Goal: Navigation & Orientation: Find specific page/section

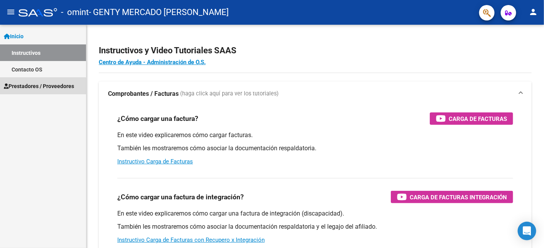
click at [42, 86] on span "Prestadores / Proveedores" at bounding box center [39, 86] width 70 height 8
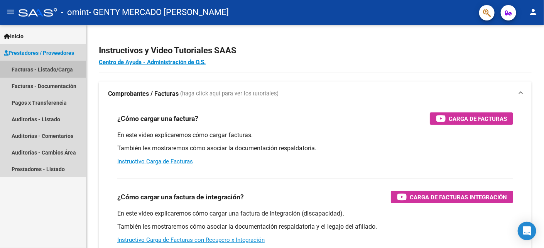
click at [42, 70] on link "Facturas - Listado/Carga" at bounding box center [43, 69] width 86 height 17
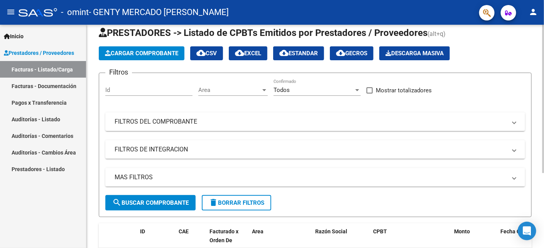
scroll to position [112, 0]
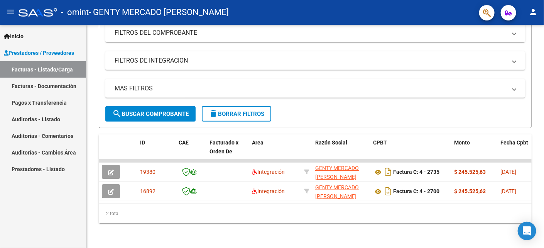
click at [39, 83] on link "Facturas - Documentación" at bounding box center [43, 86] width 86 height 17
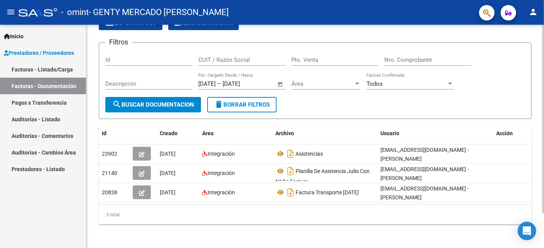
scroll to position [41, 0]
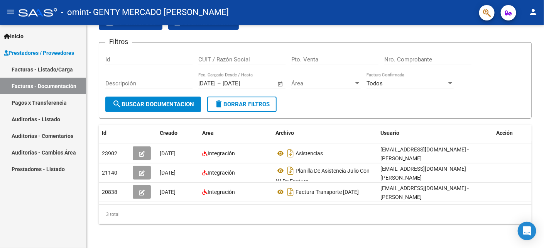
click at [52, 101] on link "Pagos x Transferencia" at bounding box center [43, 102] width 86 height 17
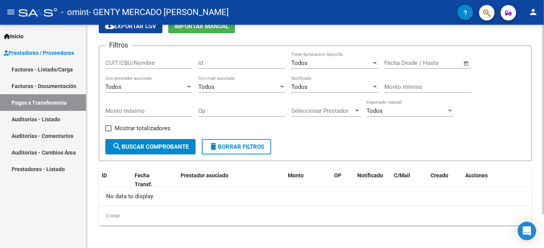
scroll to position [39, 0]
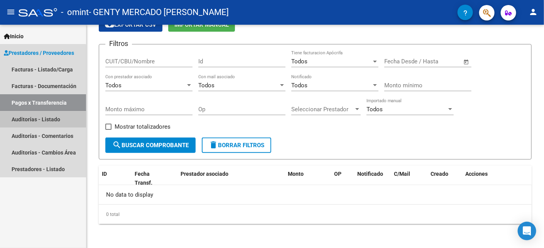
click at [41, 118] on link "Auditorías - Listado" at bounding box center [43, 119] width 86 height 17
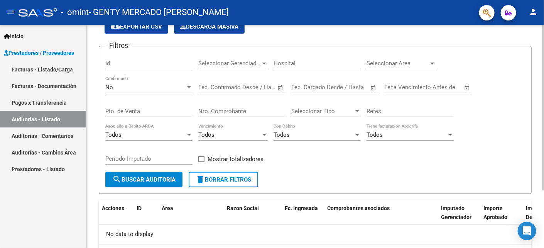
scroll to position [77, 0]
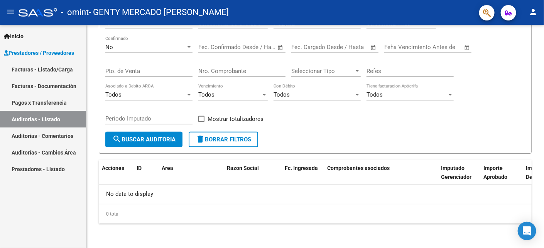
click at [57, 137] on link "Auditorías - Comentarios" at bounding box center [43, 135] width 86 height 17
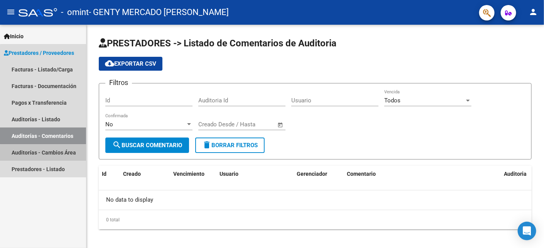
click at [56, 153] on link "Auditorías - Cambios Área" at bounding box center [43, 152] width 86 height 17
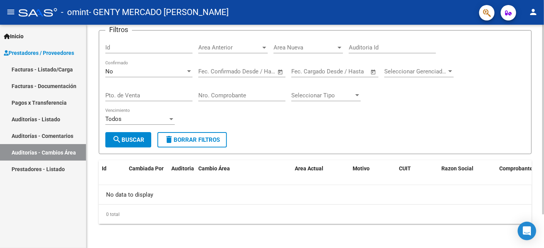
scroll to position [39, 0]
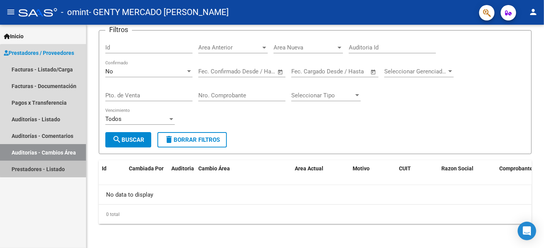
click at [56, 168] on link "Prestadores - Listado" at bounding box center [43, 169] width 86 height 17
